Goal: Find contact information: Find contact information

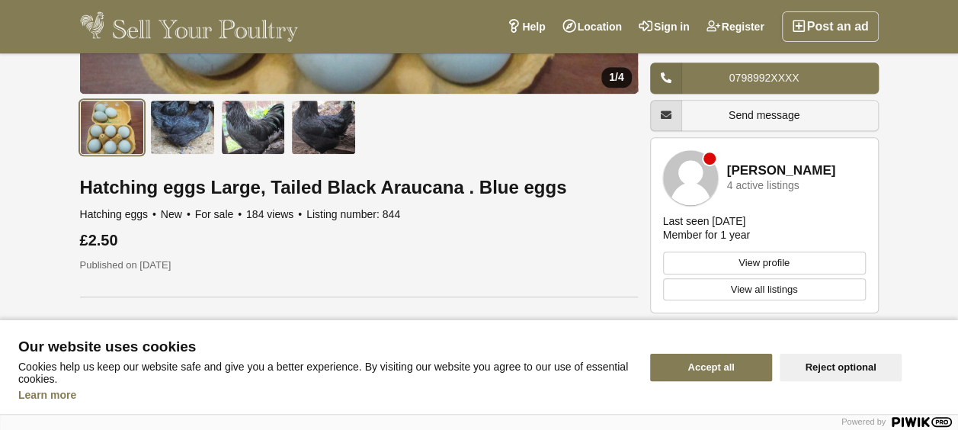
scroll to position [457, 0]
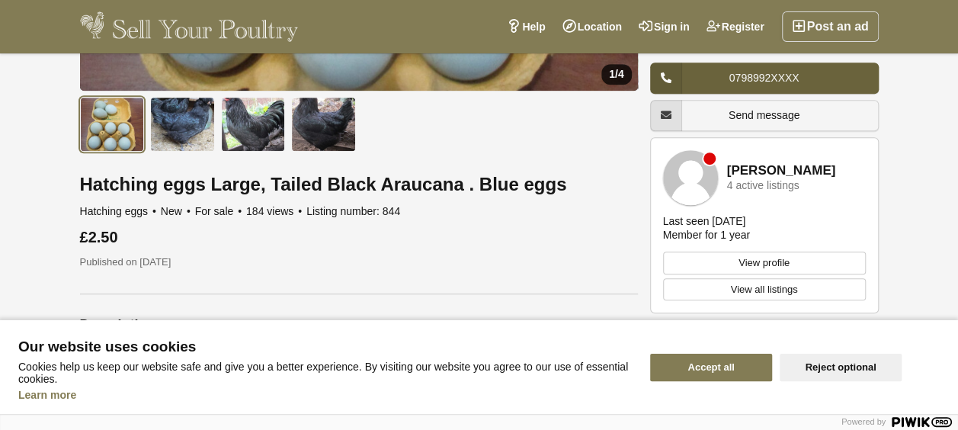
click at [762, 73] on span "0798992XXXX" at bounding box center [764, 78] width 70 height 12
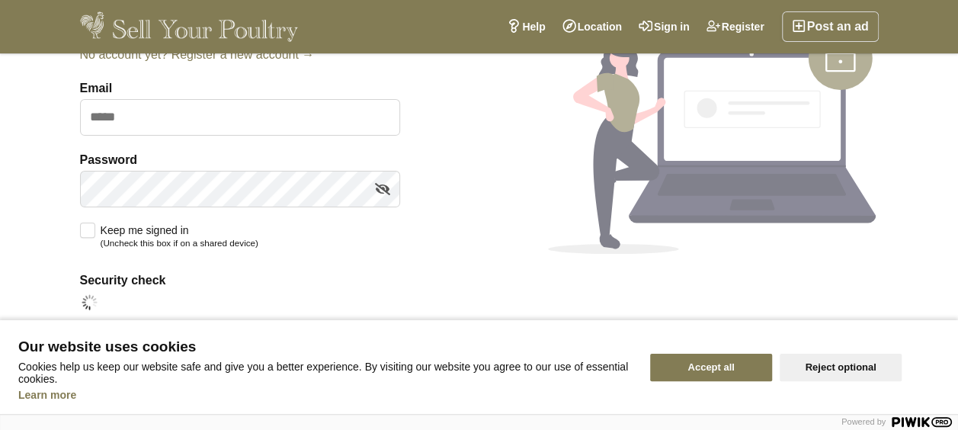
scroll to position [46, 0]
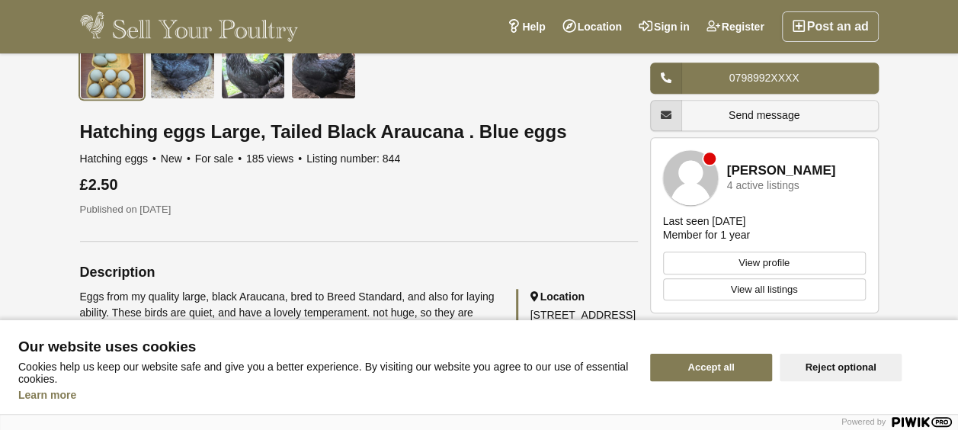
scroll to position [533, 0]
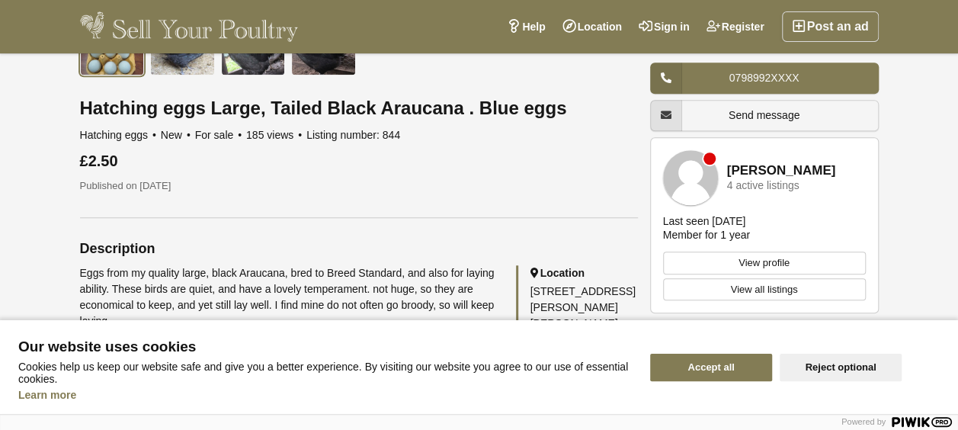
click at [823, 361] on button "Reject optional" at bounding box center [841, 367] width 122 height 27
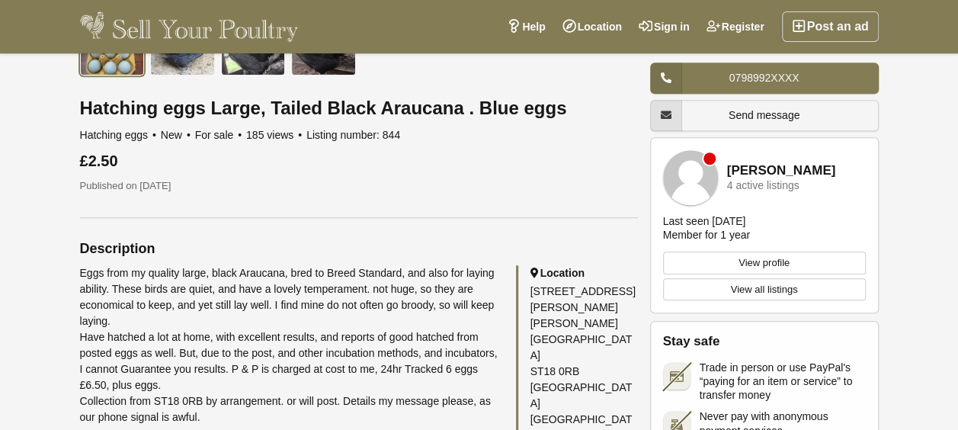
click at [732, 111] on span "Send message" at bounding box center [763, 115] width 71 height 12
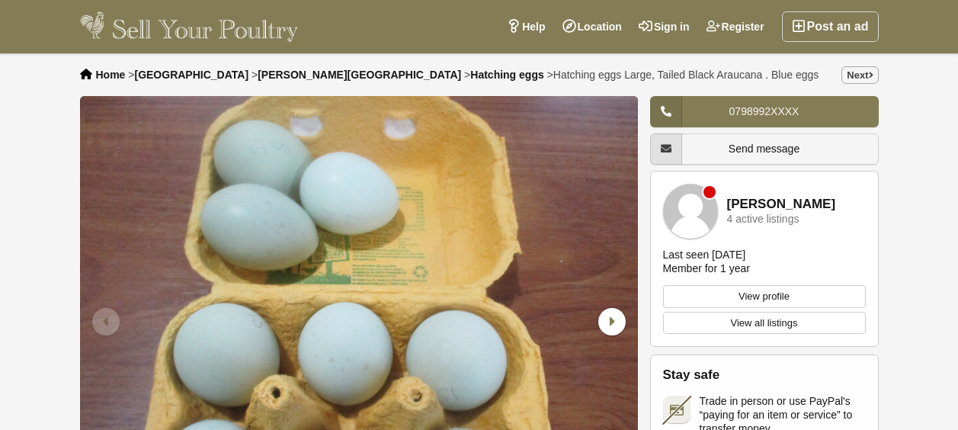
scroll to position [533, 0]
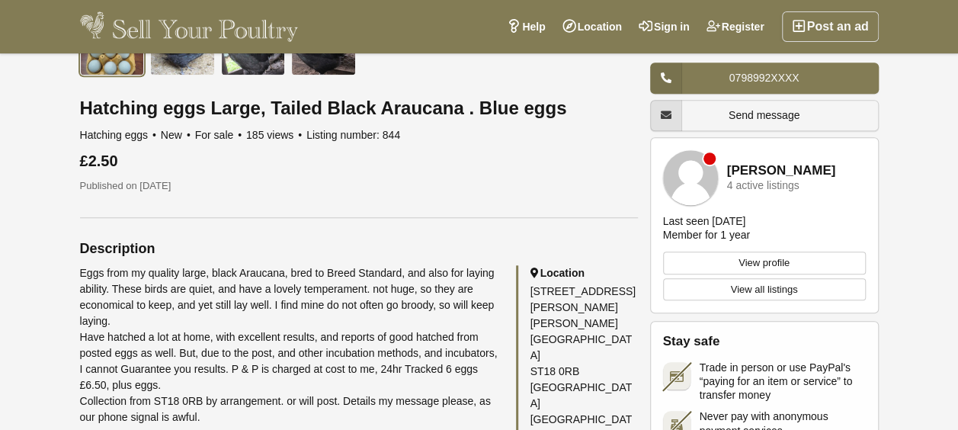
click at [531, 291] on div "7 Pasturefields, Great Haywood , Stafford Stafford District ST18 0RB England Un…" at bounding box center [583, 363] width 107 height 160
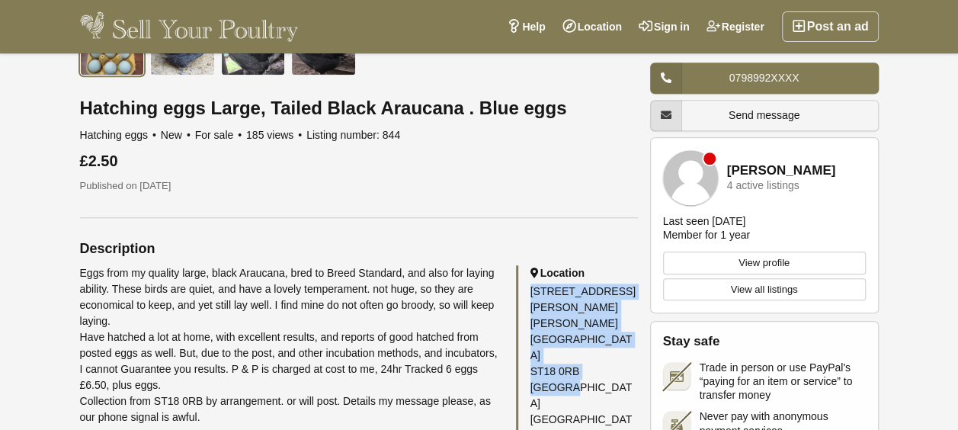
drag, startPoint x: 530, startPoint y: 290, endPoint x: 581, endPoint y: 351, distance: 78.4
click at [581, 351] on div "7 Pasturefields, Great Haywood , Stafford Stafford District ST18 0RB England Un…" at bounding box center [583, 363] width 107 height 160
drag, startPoint x: 581, startPoint y: 351, endPoint x: 561, endPoint y: 334, distance: 26.0
copy div "7 Pasturefields, Great Haywood , Stafford Stafford District ST18 0RB England"
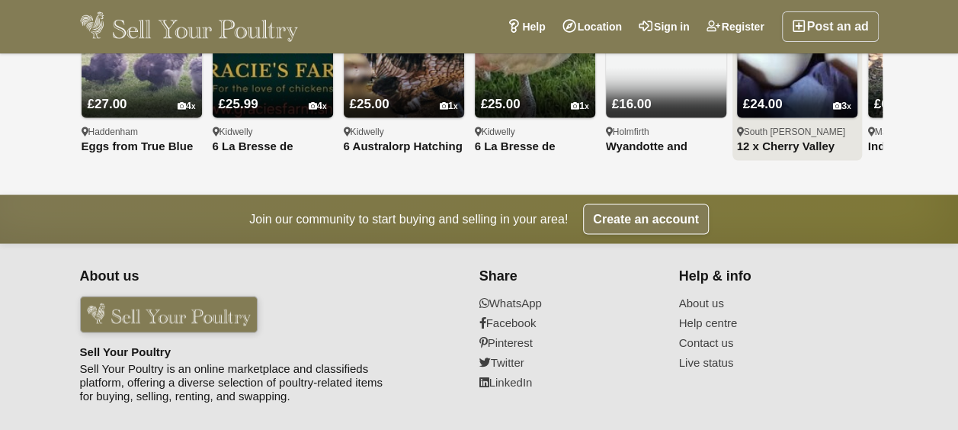
scroll to position [1436, 0]
